Goal: Task Accomplishment & Management: Manage account settings

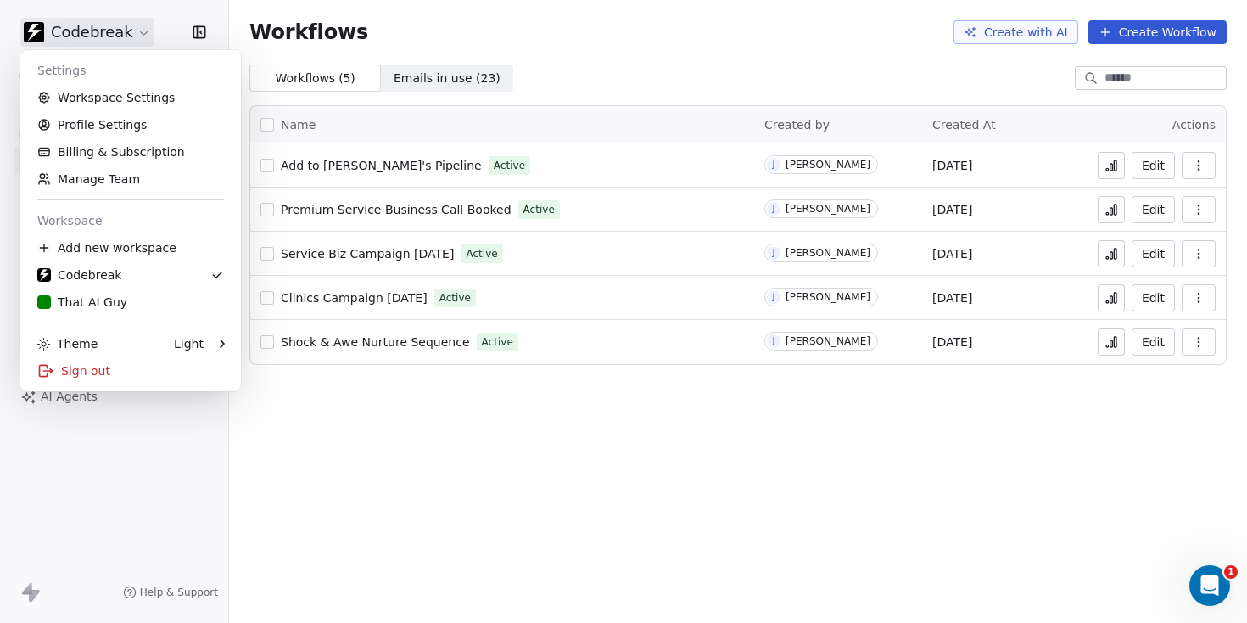
click at [103, 32] on html "Codebreak Contacts People Marketing Workflows Campaigns Metrics & Events Sales …" at bounding box center [623, 311] width 1247 height 623
click at [176, 10] on html "Codebreak Contacts People Marketing Workflows Campaigns Metrics & Events Sales …" at bounding box center [623, 311] width 1247 height 623
click at [88, 34] on html "Codebreak Contacts People Marketing Workflows Campaigns Metrics & Events Sales …" at bounding box center [623, 311] width 1247 height 623
click at [93, 174] on link "Manage Team" at bounding box center [130, 178] width 207 height 27
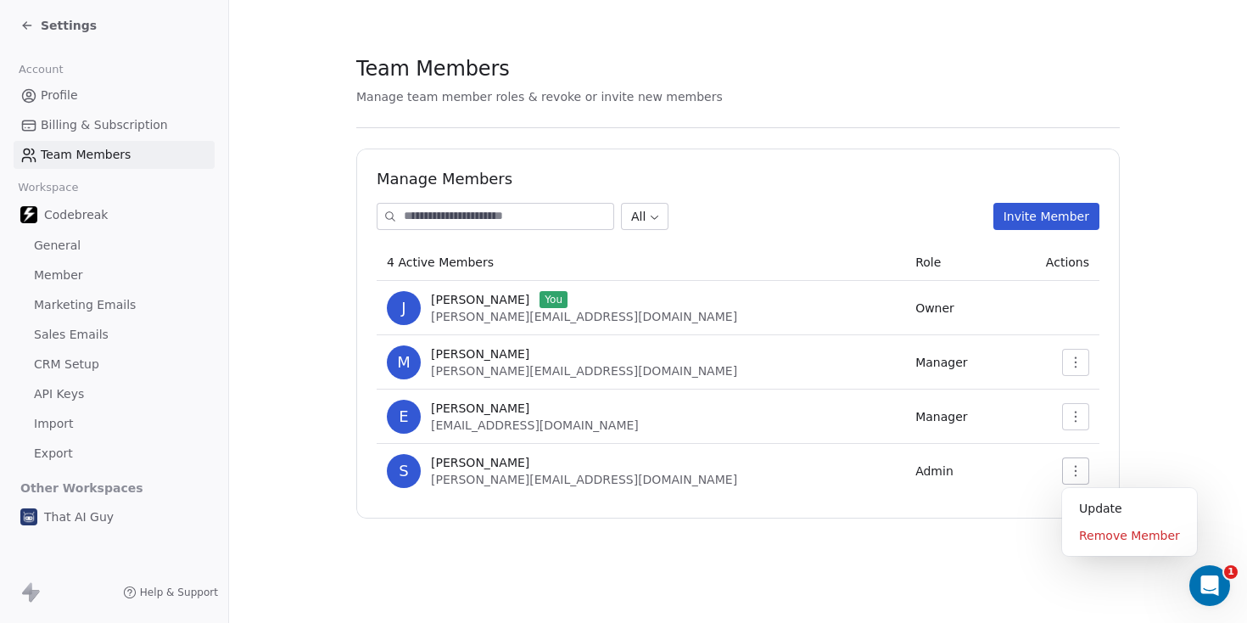
click at [1077, 470] on icon "button" at bounding box center [1076, 471] width 14 height 14
click at [1071, 474] on icon "button" at bounding box center [1076, 471] width 14 height 14
click at [1111, 530] on div "Remove Member" at bounding box center [1129, 535] width 121 height 27
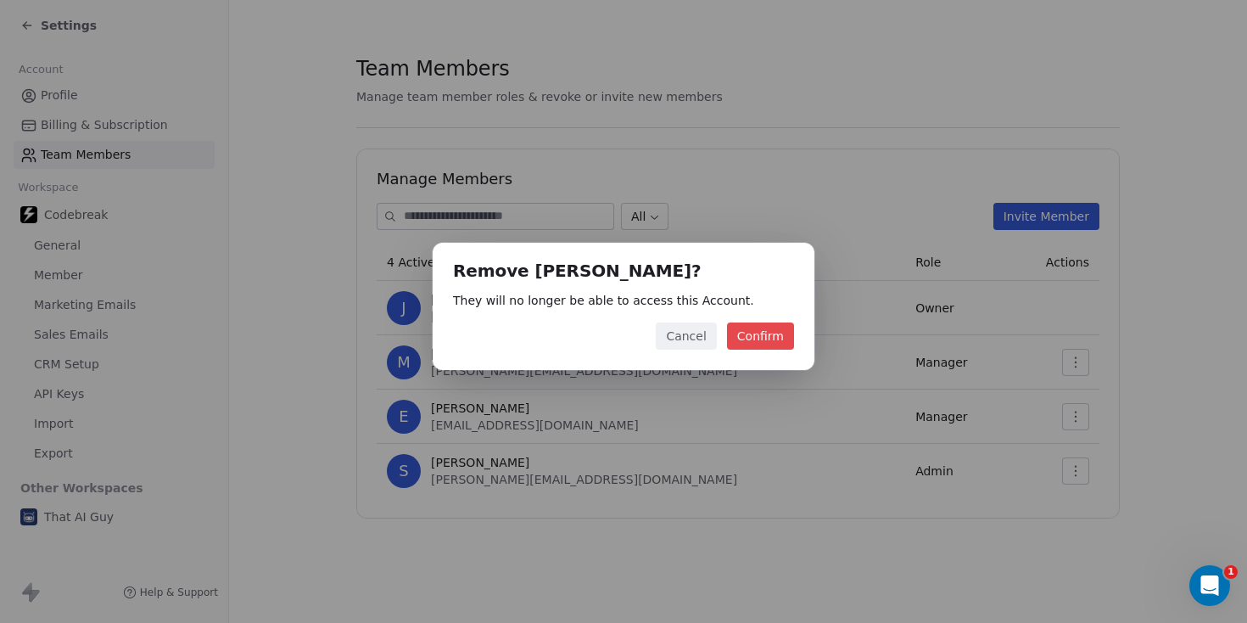
click at [771, 335] on button "Confirm" at bounding box center [760, 335] width 67 height 27
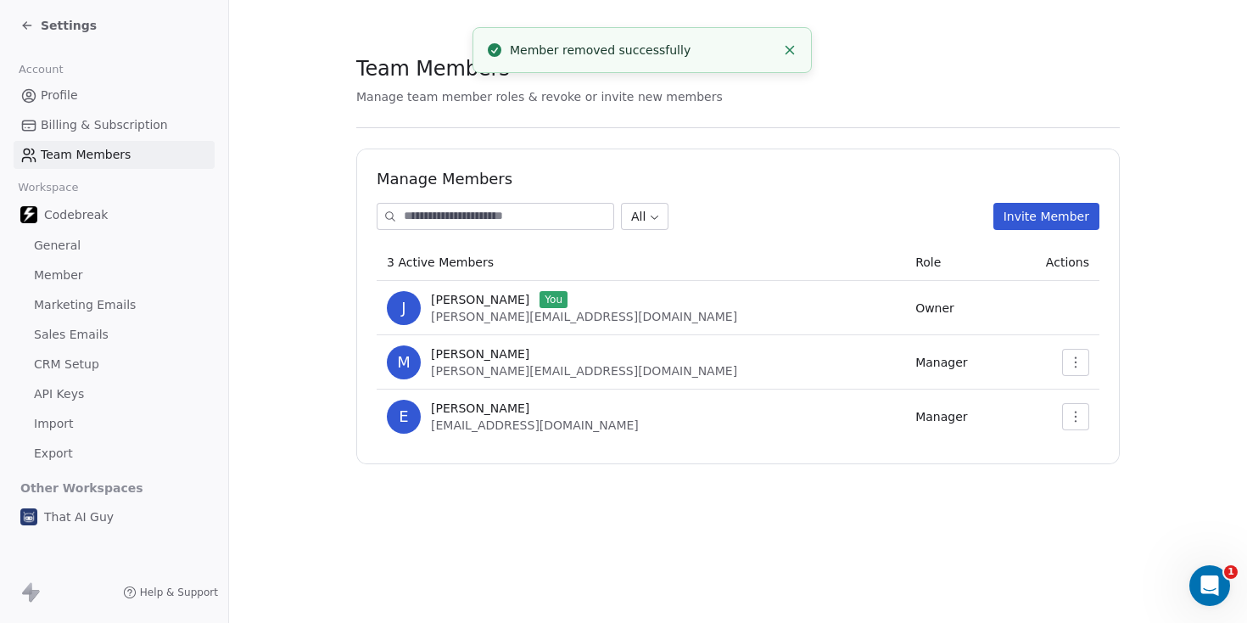
click at [1068, 415] on button "button" at bounding box center [1075, 416] width 27 height 27
click at [1107, 477] on div "Remove Member" at bounding box center [1129, 481] width 121 height 27
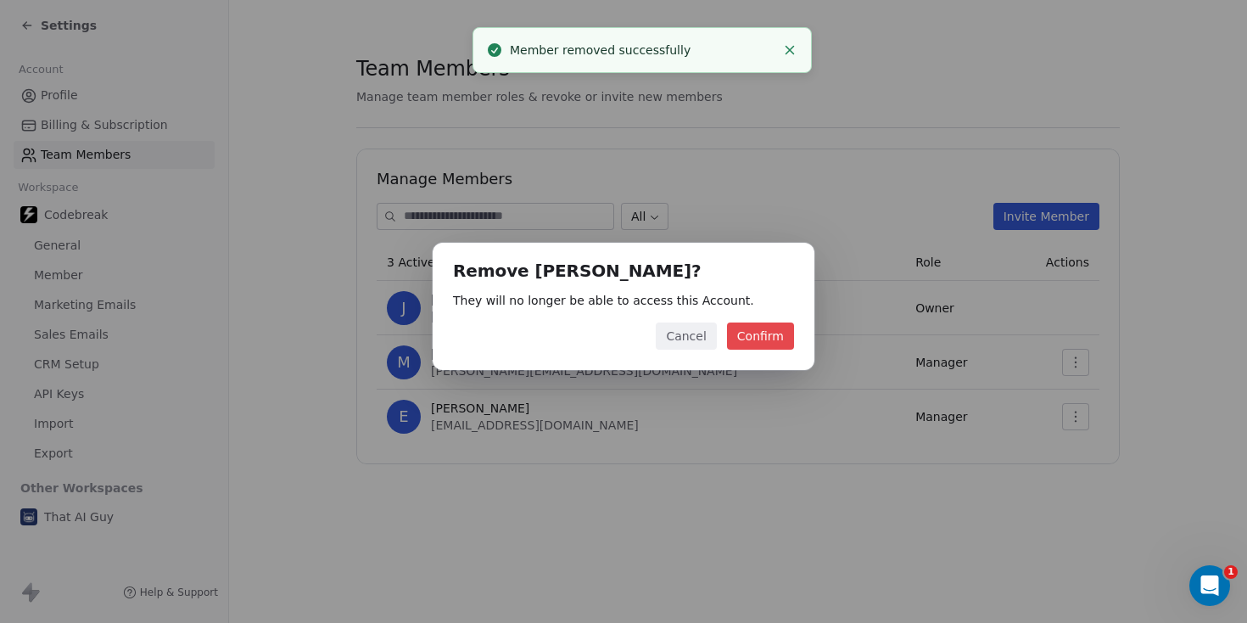
click at [768, 335] on button "Confirm" at bounding box center [760, 335] width 67 height 27
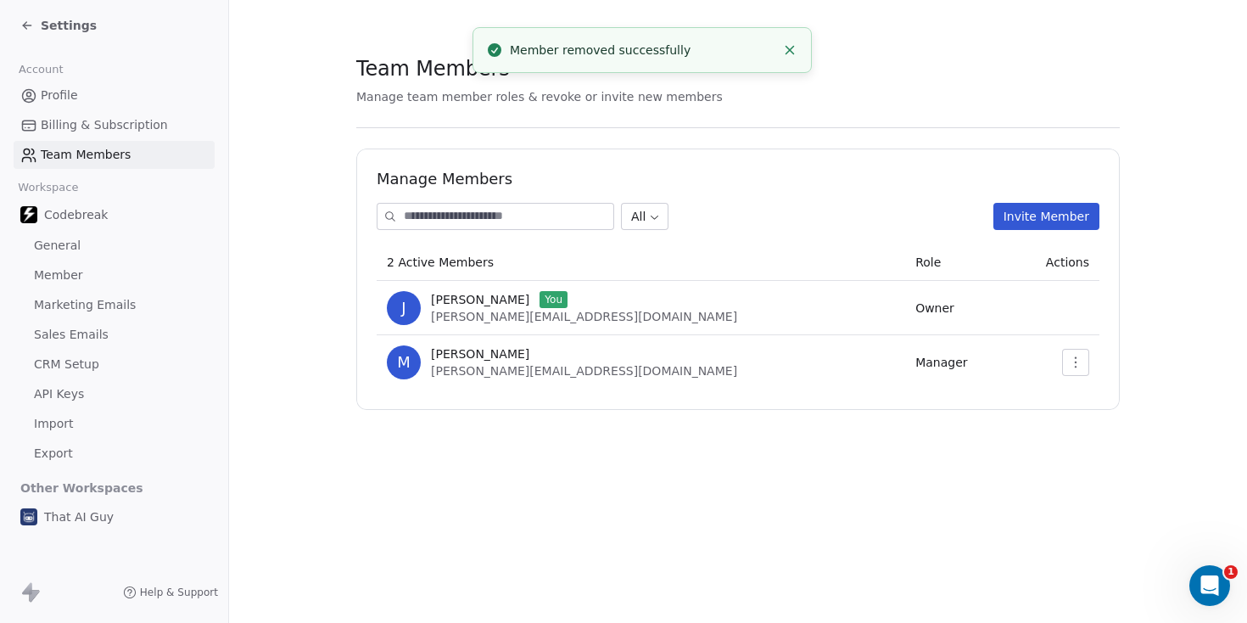
click at [1056, 219] on button "Invite Member" at bounding box center [1047, 216] width 106 height 27
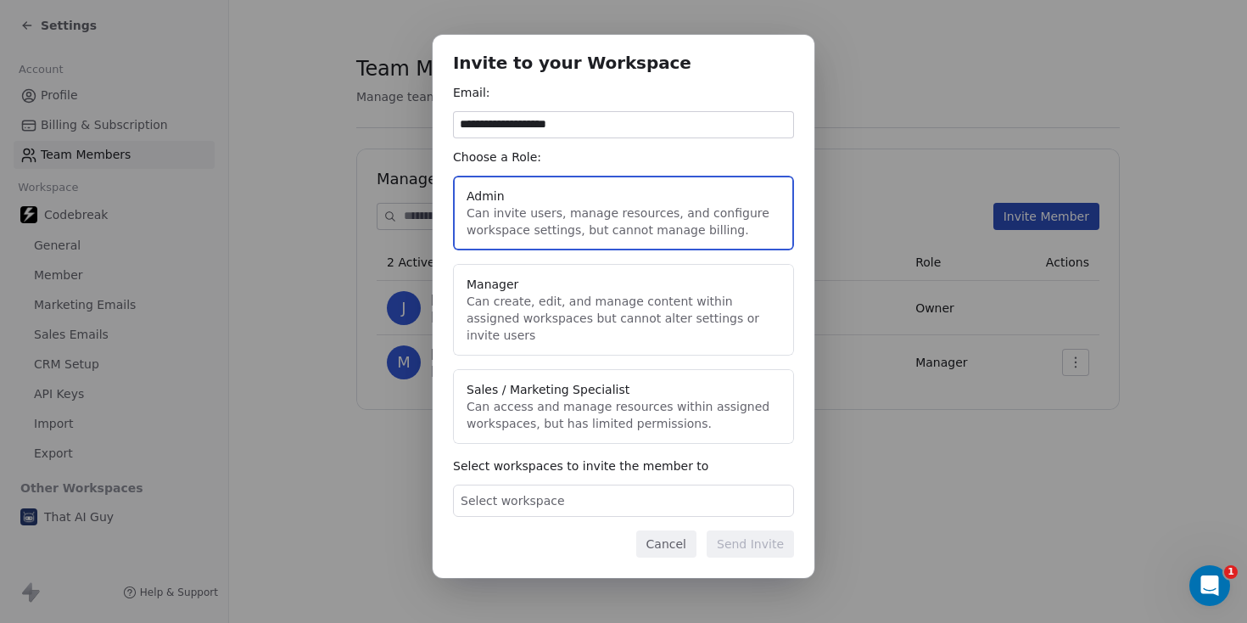
type input "**********"
click at [589, 405] on button "Sales / Marketing Specialist Can access and manage resources within assigned wo…" at bounding box center [623, 406] width 341 height 75
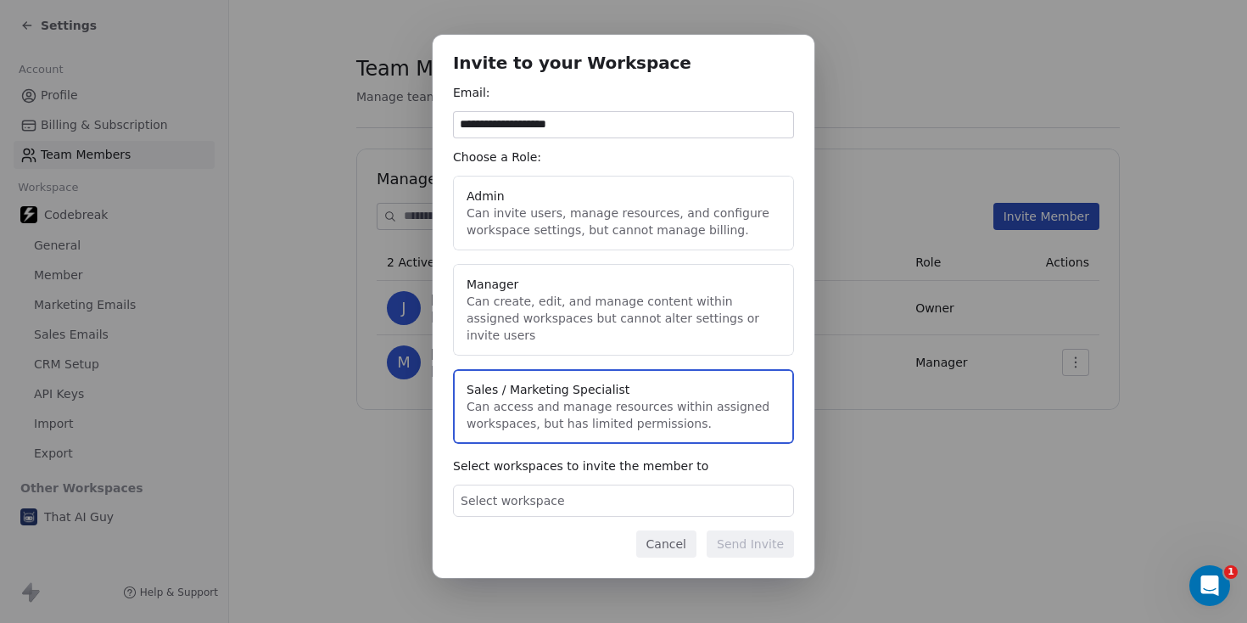
click at [559, 488] on div "Select workspace" at bounding box center [623, 501] width 341 height 32
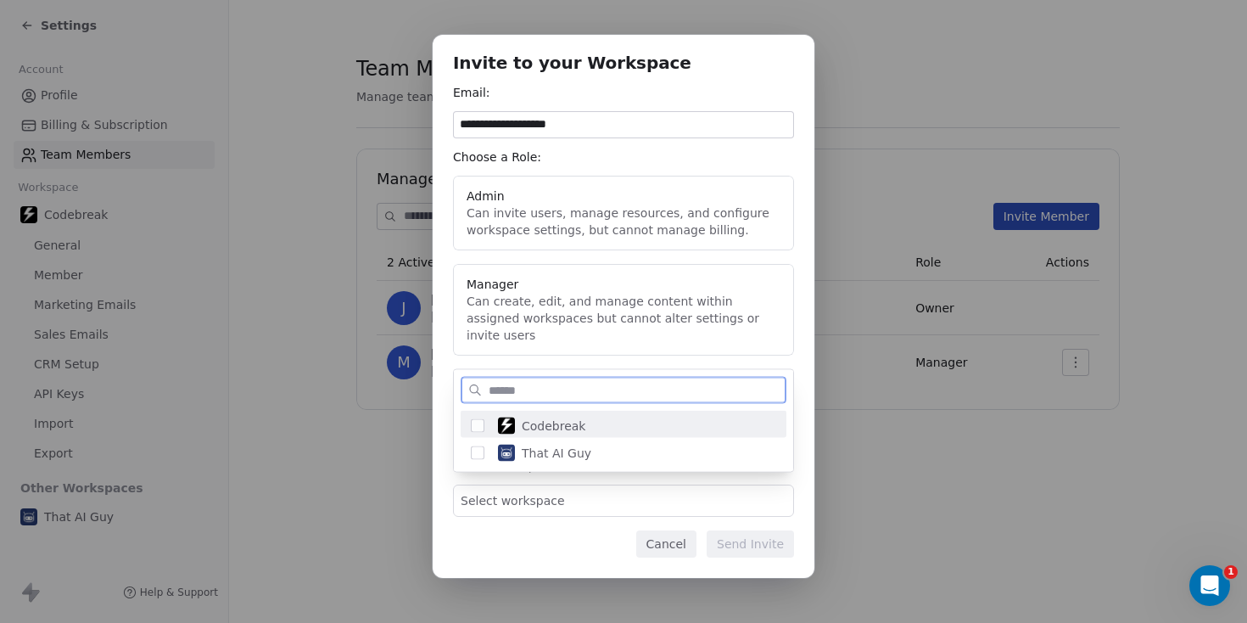
drag, startPoint x: 481, startPoint y: 424, endPoint x: 498, endPoint y: 457, distance: 37.2
click at [482, 424] on button "Suggestions" at bounding box center [478, 426] width 14 height 14
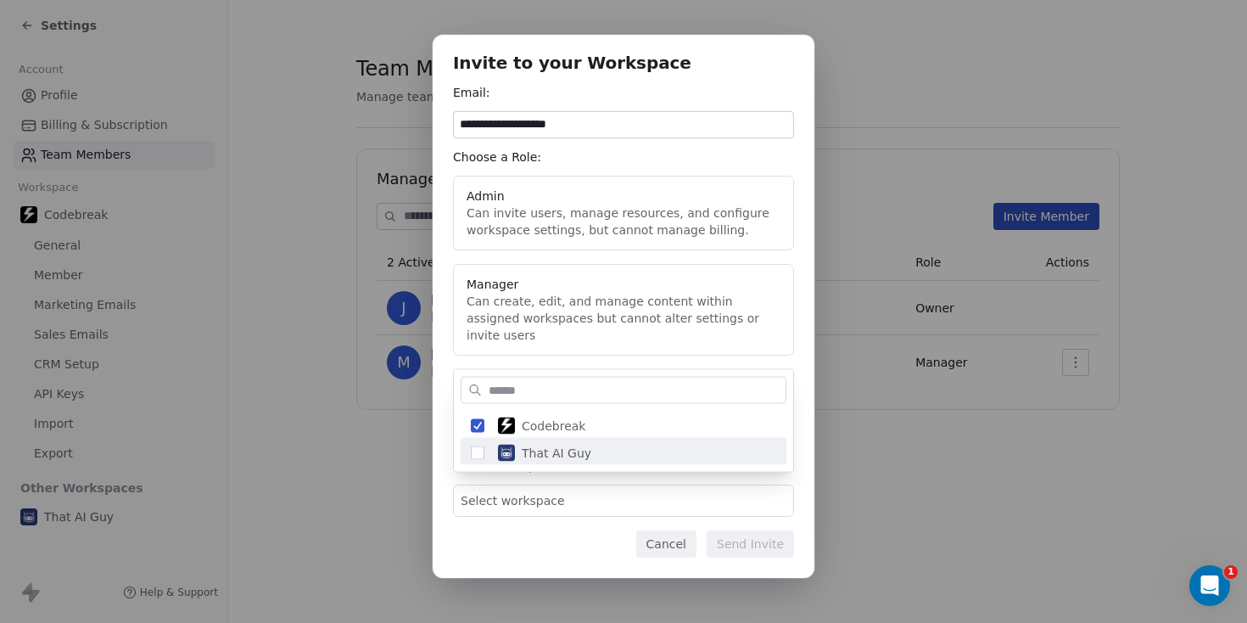
click at [545, 535] on div "**********" at bounding box center [623, 311] width 1247 height 607
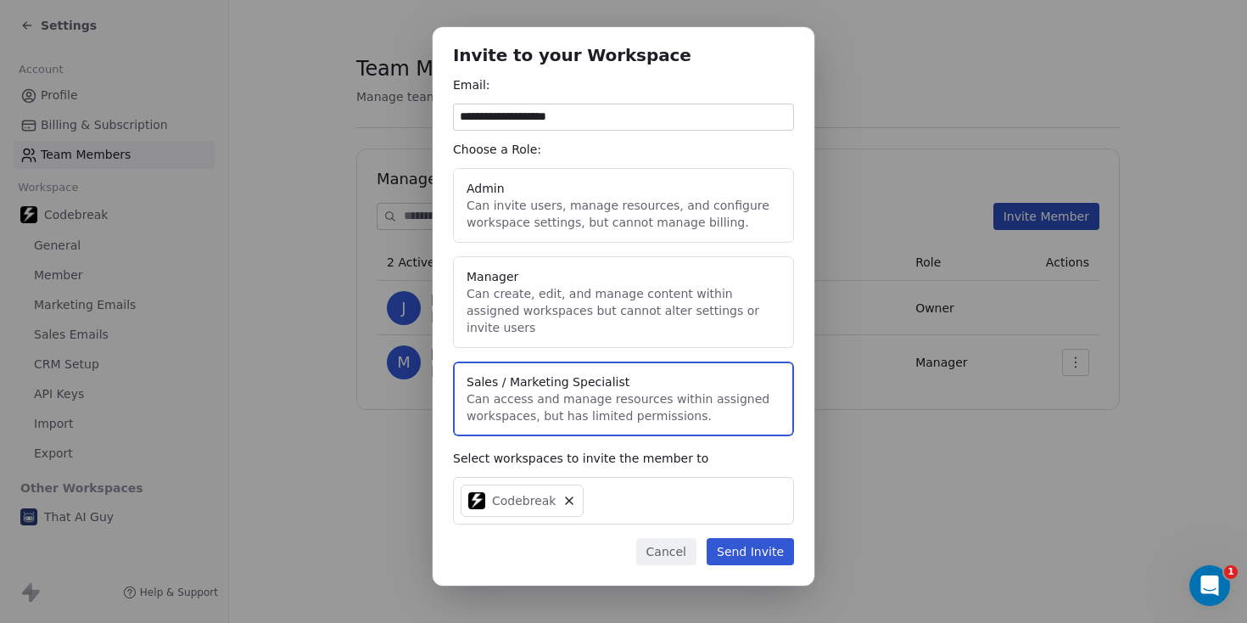
click at [753, 543] on button "Send Invite" at bounding box center [750, 551] width 87 height 27
